Goal: Information Seeking & Learning: Learn about a topic

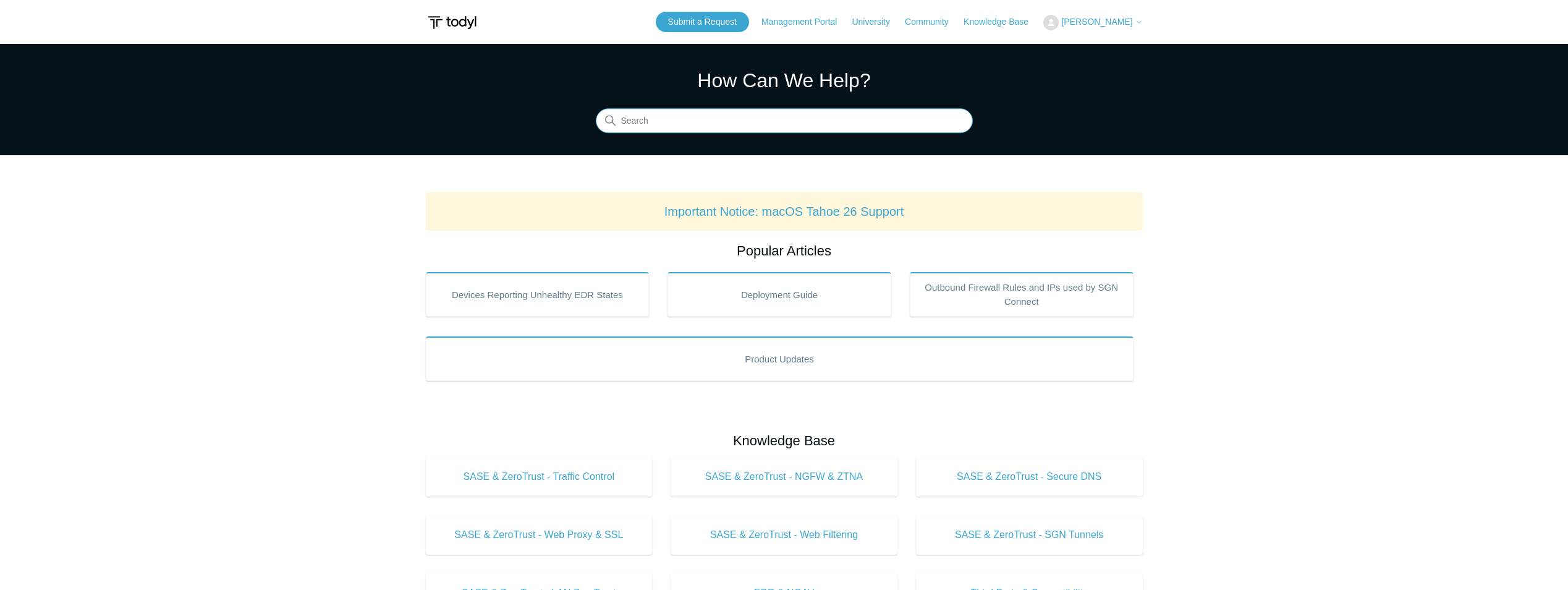
click at [849, 128] on input "Search" at bounding box center [785, 121] width 377 height 25
type input "secure dns"
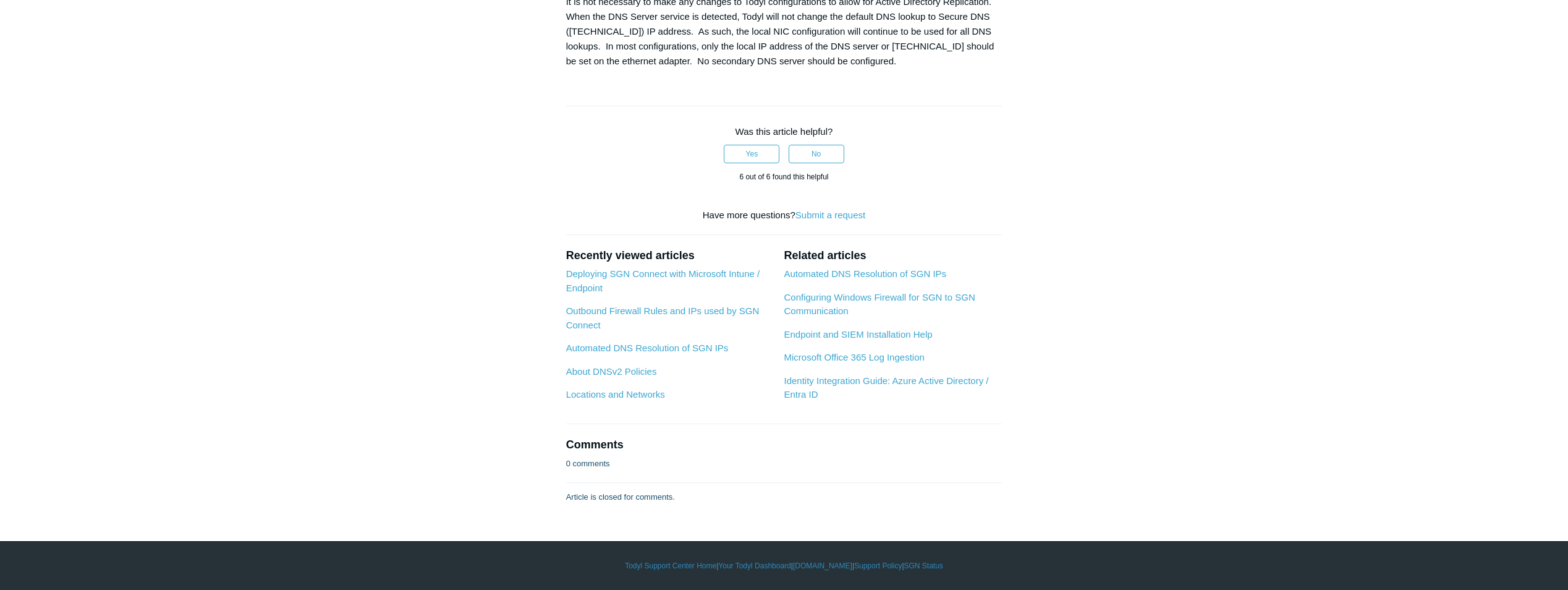
scroll to position [1608, 0]
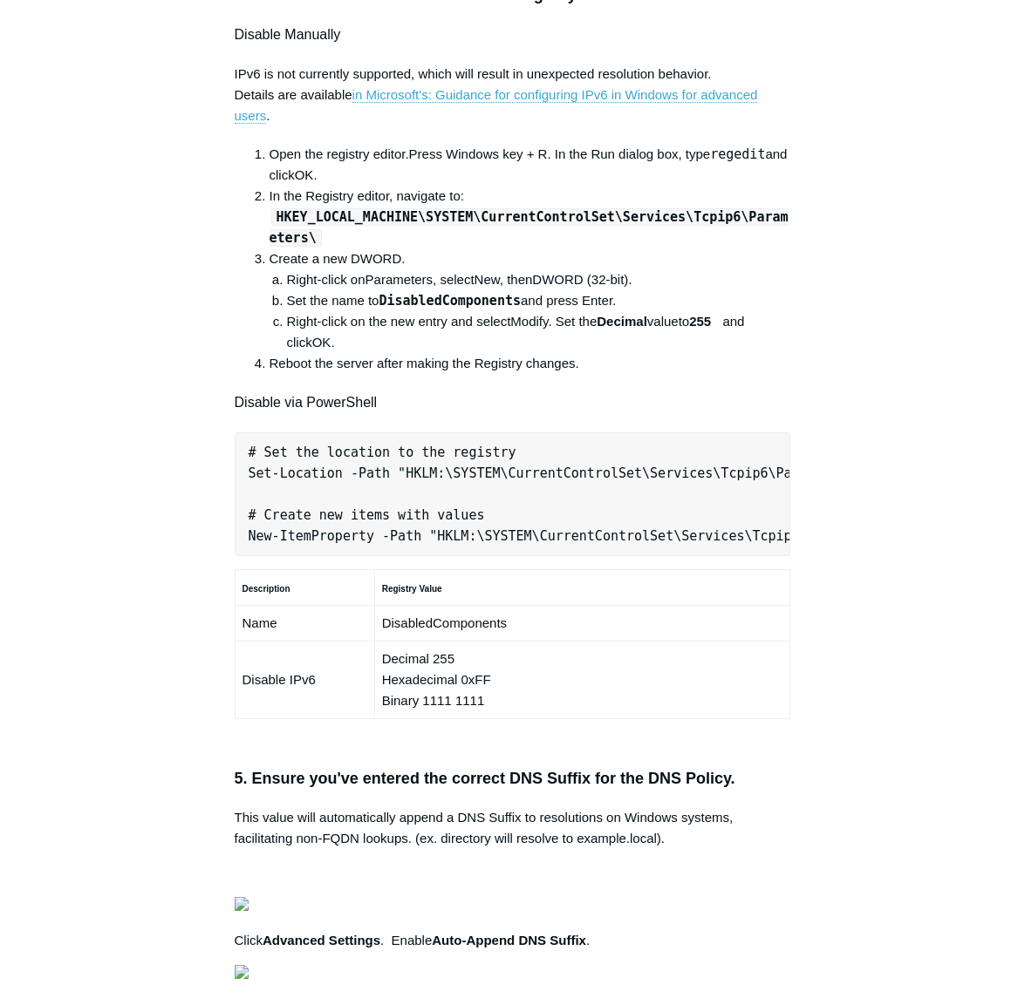
scroll to position [872, 0]
